Goal: Obtain resource: Download file/media

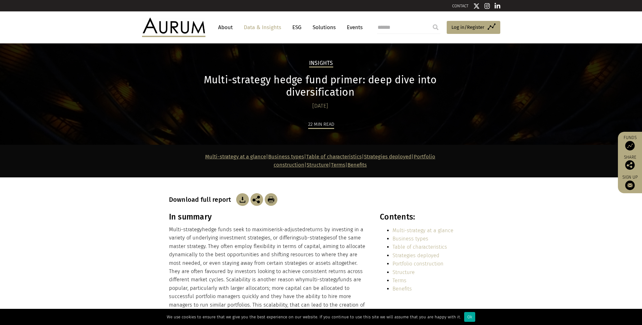
click at [241, 193] on img at bounding box center [242, 199] width 13 height 13
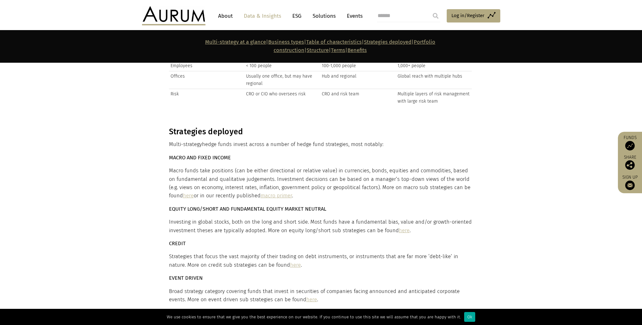
scroll to position [1745, 0]
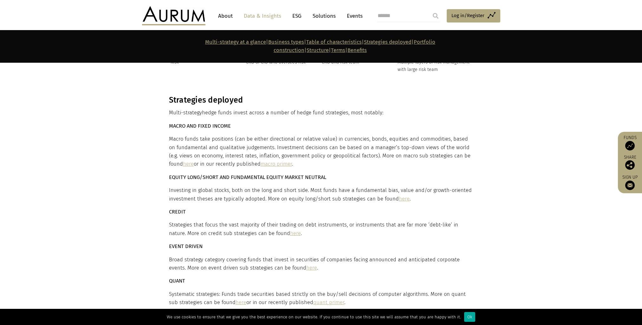
click at [390, 157] on div "Strategies deployed Multi-strategy hedge funds invest across a number of hedge …" at bounding box center [320, 265] width 303 height 341
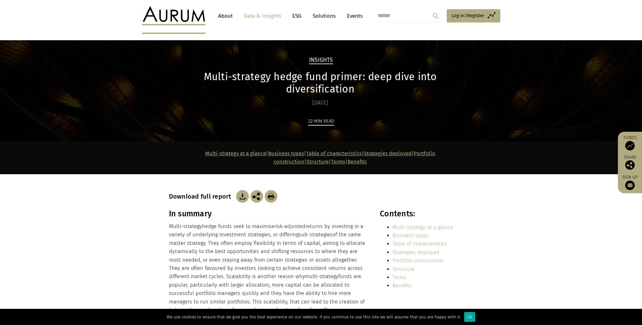
scroll to position [0, 0]
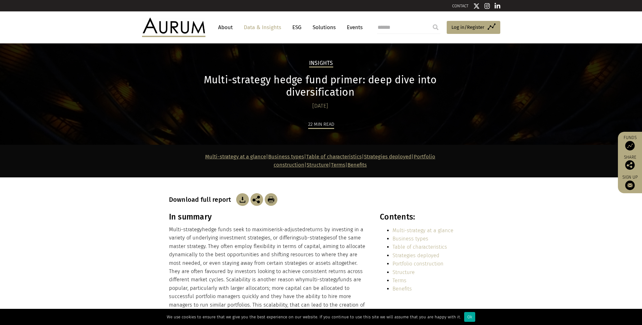
click at [237, 193] on img at bounding box center [242, 199] width 13 height 13
click at [356, 193] on div "Download full report" at bounding box center [321, 199] width 304 height 13
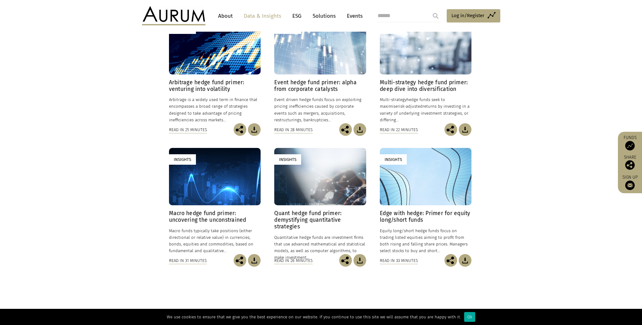
scroll to position [190, 0]
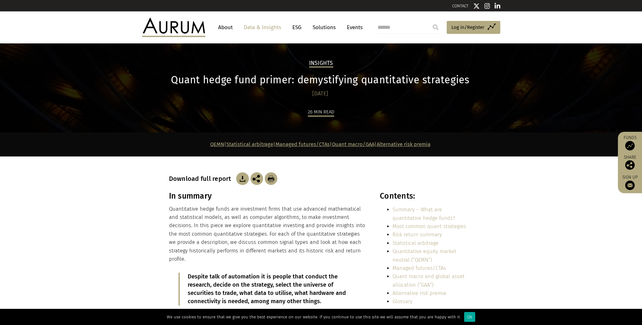
click at [399, 1] on div "CONTACT" at bounding box center [321, 5] width 642 height 11
